Goal: Transaction & Acquisition: Purchase product/service

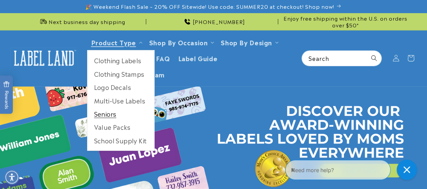
click at [113, 112] on link "Seniors" at bounding box center [120, 113] width 67 height 13
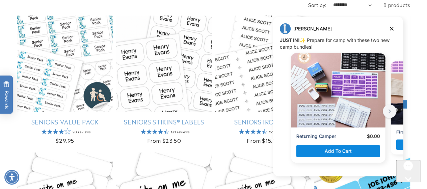
scroll to position [169, 0]
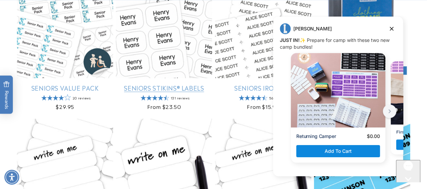
click at [184, 88] on link "Seniors Stikins® Labels" at bounding box center [164, 88] width 96 height 8
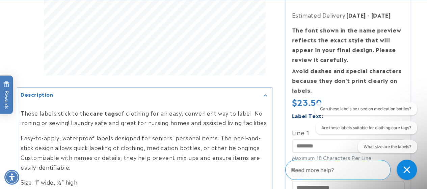
scroll to position [270, 0]
